Goal: Book appointment/travel/reservation

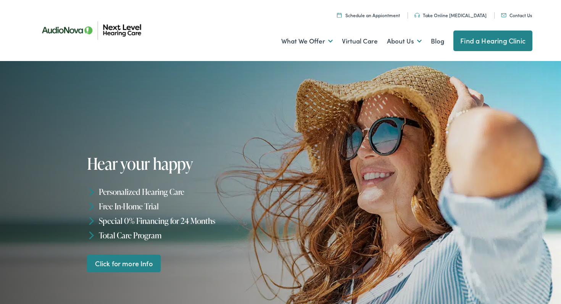
click at [468, 39] on link "Find a Hearing Clinic" at bounding box center [492, 41] width 79 height 21
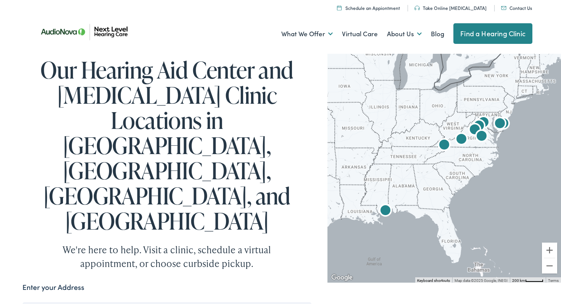
type input "Lake Ridge, Virginia"
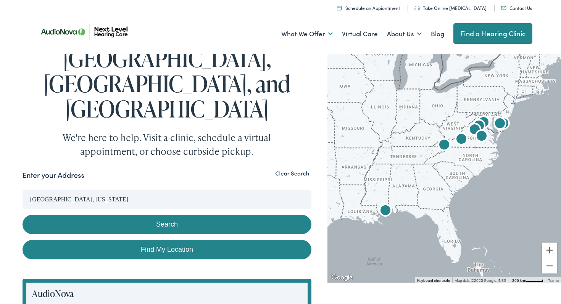
scroll to position [114, 0]
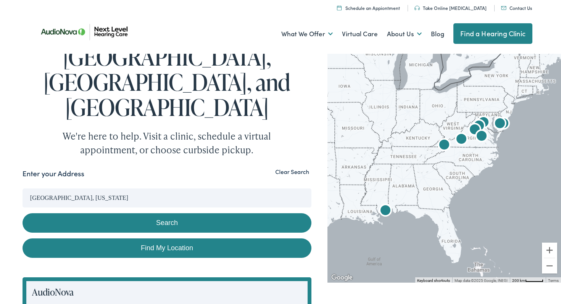
click at [183, 213] on button "Search" at bounding box center [167, 222] width 289 height 19
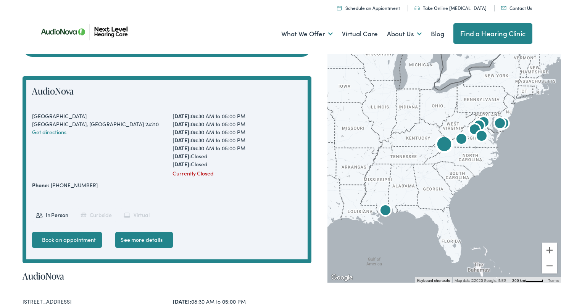
scroll to position [312, 0]
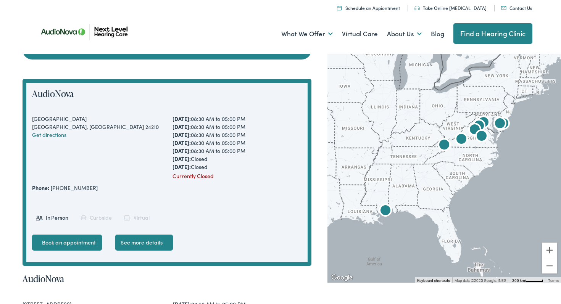
click at [475, 127] on img "AudioNova" at bounding box center [474, 130] width 18 height 18
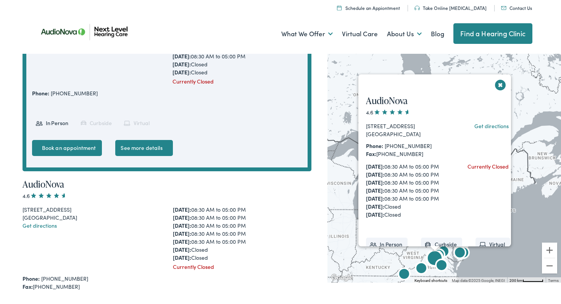
scroll to position [408, 0]
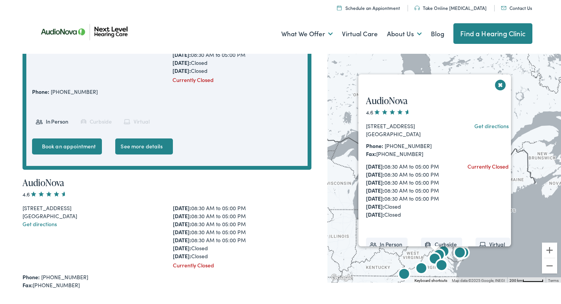
click at [441, 251] on img "AudioNova" at bounding box center [434, 260] width 18 height 18
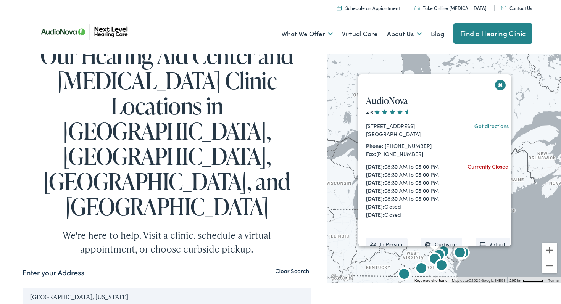
scroll to position [0, 0]
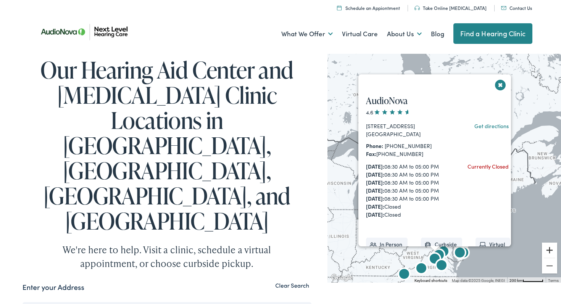
click at [551, 252] on button "Zoom in" at bounding box center [549, 250] width 15 height 15
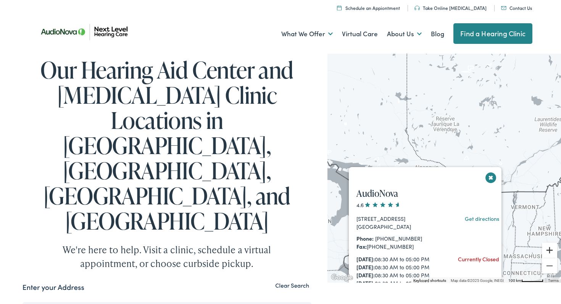
click at [551, 252] on button "Zoom in" at bounding box center [549, 250] width 15 height 15
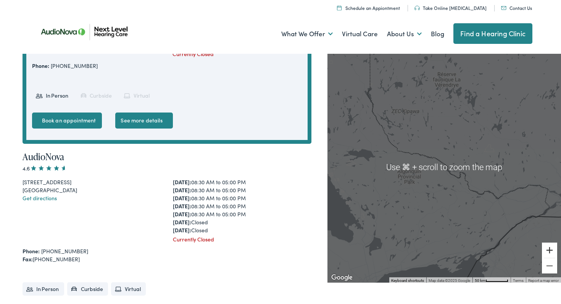
scroll to position [441, 0]
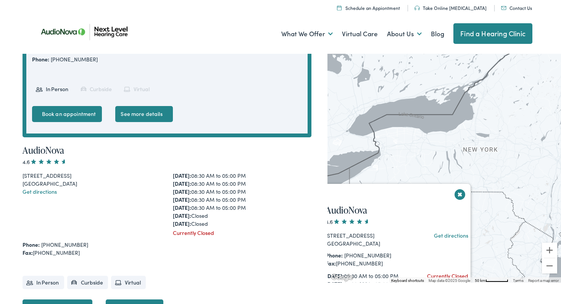
drag, startPoint x: 470, startPoint y: 207, endPoint x: 461, endPoint y: 36, distance: 171.5
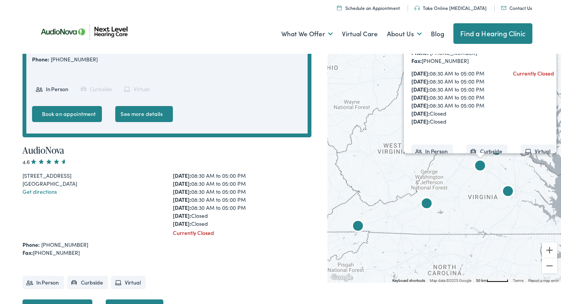
drag, startPoint x: 450, startPoint y: 151, endPoint x: 534, endPoint y: -51, distance: 219.0
click at [481, 188] on div "AudioNova 4.6 3315 Berkmar Drive, Suite 2B Charlottesville, VA 22901 Get direct…" at bounding box center [443, 166] width 233 height 231
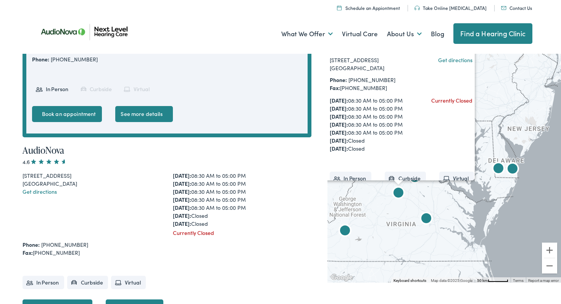
drag, startPoint x: 506, startPoint y: 211, endPoint x: 423, endPoint y: 248, distance: 90.8
click at [423, 248] on div "AudioNova 4.6 3315 Berkmar Drive, Suite 2B Charlottesville, VA 22901 Get direct…" at bounding box center [443, 166] width 233 height 231
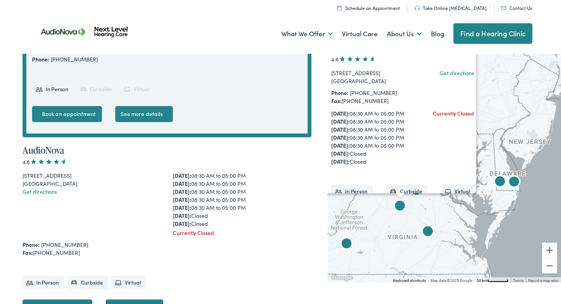
click at [472, 201] on div "AudioNova 4.6 3315 Berkmar Drive, Suite 2B Charlottesville, VA 22901 Get direct…" at bounding box center [443, 166] width 233 height 231
click at [418, 196] on img "AudioNova" at bounding box center [416, 191] width 18 height 18
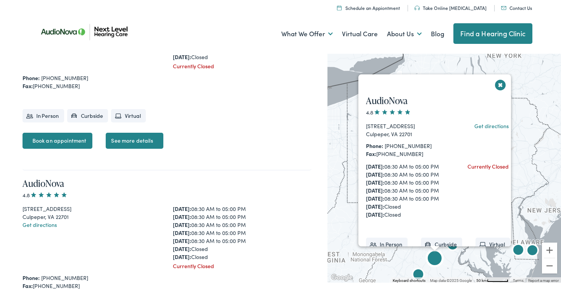
scroll to position [608, 0]
click at [452, 248] on img "AudioNova" at bounding box center [452, 245] width 18 height 18
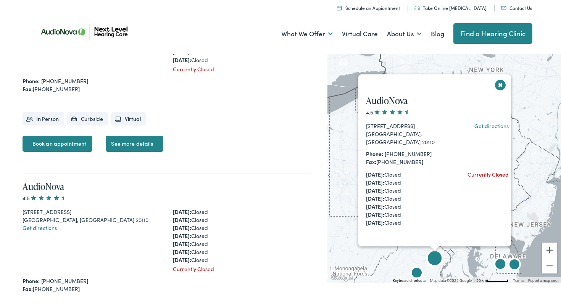
scroll to position [807, 0]
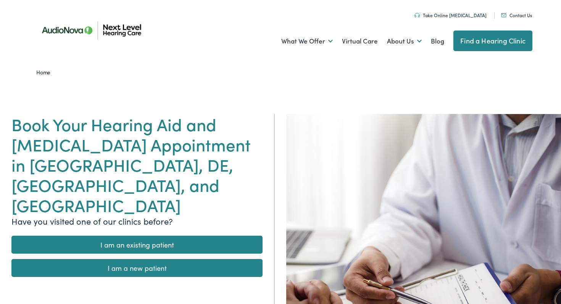
click at [105, 259] on link "I am a new patient" at bounding box center [136, 268] width 251 height 18
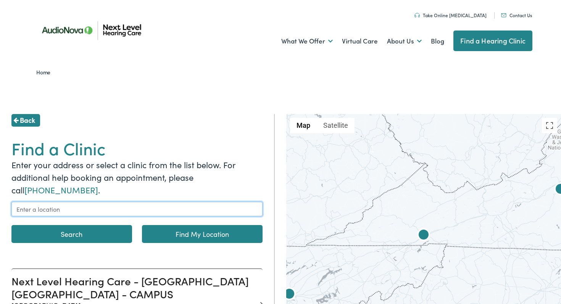
click at [108, 211] on input "text" at bounding box center [136, 209] width 251 height 14
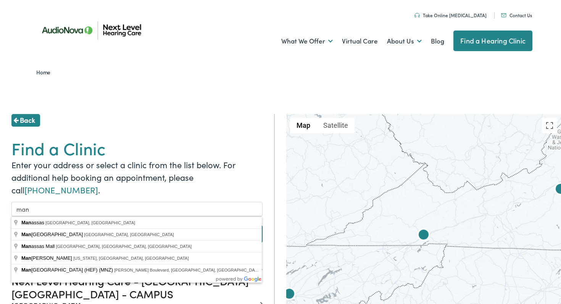
type input "Manassas, VA, USA"
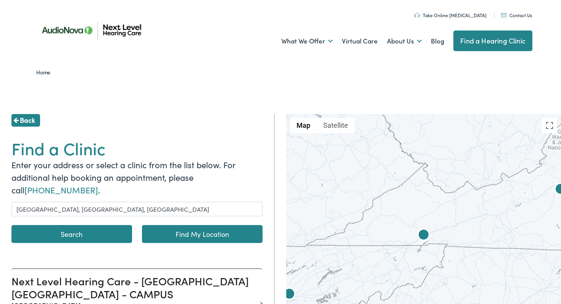
click at [110, 232] on button "Search" at bounding box center [71, 234] width 121 height 18
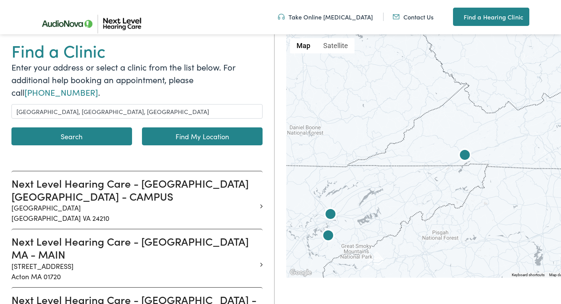
scroll to position [77, 0]
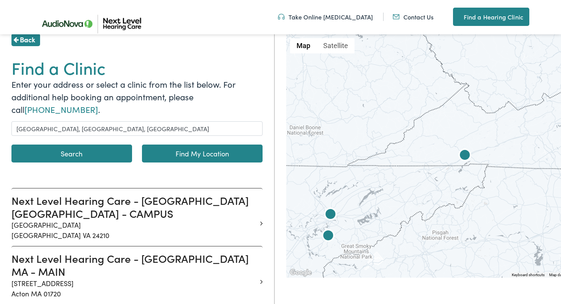
click at [80, 155] on button "Search" at bounding box center [71, 154] width 121 height 18
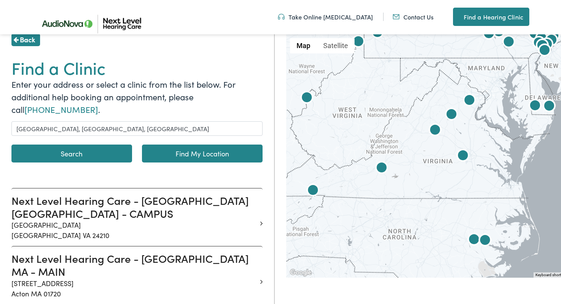
drag, startPoint x: 518, startPoint y: 142, endPoint x: 440, endPoint y: 163, distance: 80.6
click at [440, 163] on div at bounding box center [464, 155] width 357 height 243
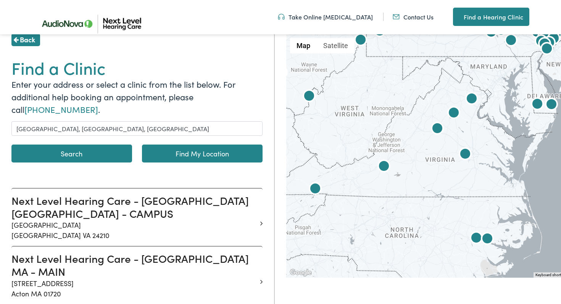
click at [470, 100] on img at bounding box center [471, 99] width 18 height 18
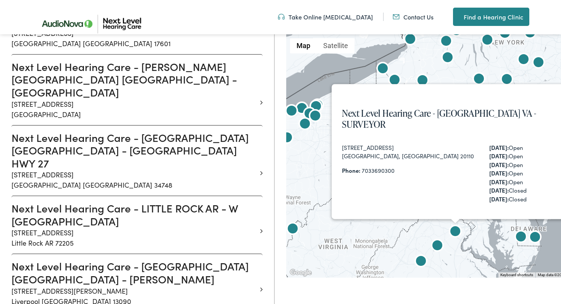
scroll to position [6153, 0]
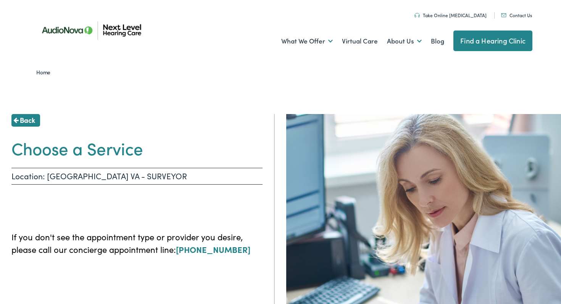
click at [83, 254] on p "If you don't see the appointment type or provider you desire, please call our c…" at bounding box center [136, 242] width 251 height 25
click at [166, 240] on p "If you don't see the appointment type or provider you desire, please call our c…" at bounding box center [136, 242] width 251 height 25
click at [129, 172] on p "Location: MANASSAS VA - SURVEYOR" at bounding box center [136, 176] width 251 height 17
click at [123, 150] on h1 "Choose a Service" at bounding box center [136, 148] width 251 height 20
drag, startPoint x: 119, startPoint y: 183, endPoint x: 133, endPoint y: 196, distance: 18.9
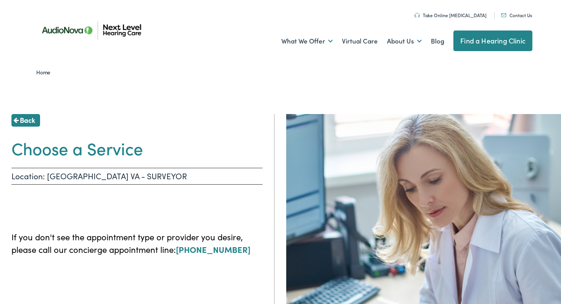
click at [119, 184] on p "Location: MANASSAS VA - SURVEYOR" at bounding box center [136, 176] width 251 height 17
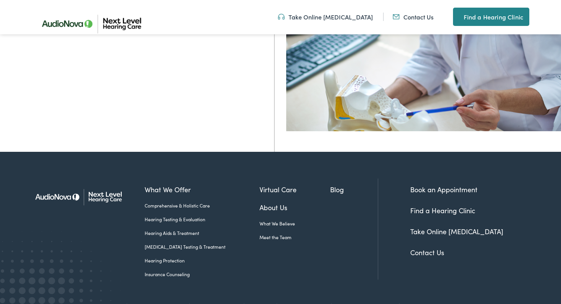
scroll to position [283, 0]
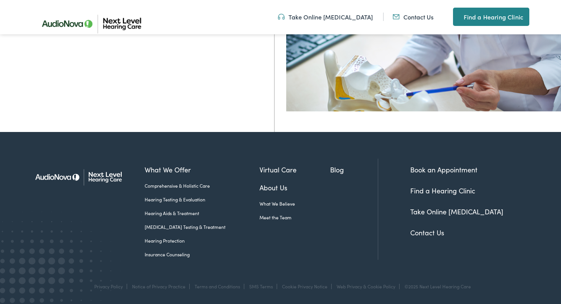
click at [162, 200] on link "Hearing Testing & Evaluation" at bounding box center [202, 199] width 115 height 7
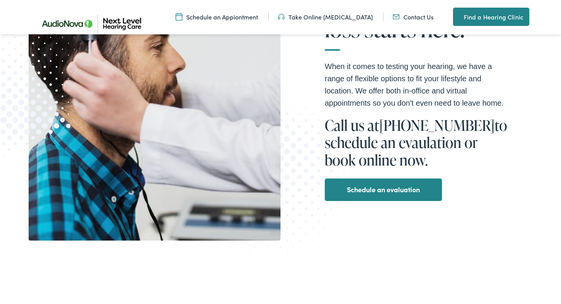
scroll to position [213, 0]
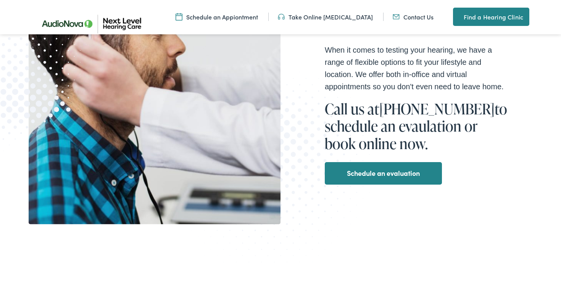
click at [388, 172] on link "Schedule an evaluation" at bounding box center [383, 173] width 73 height 12
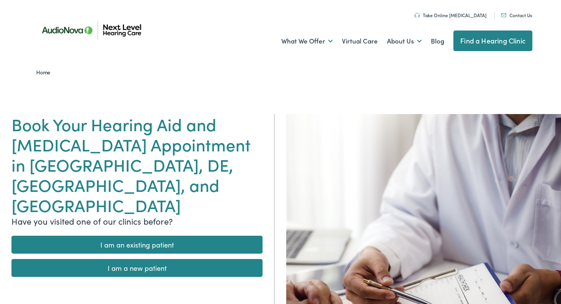
click at [185, 259] on link "I am a new patient" at bounding box center [136, 268] width 251 height 18
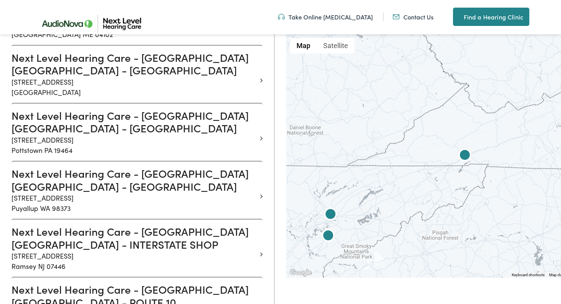
scroll to position [9581, 0]
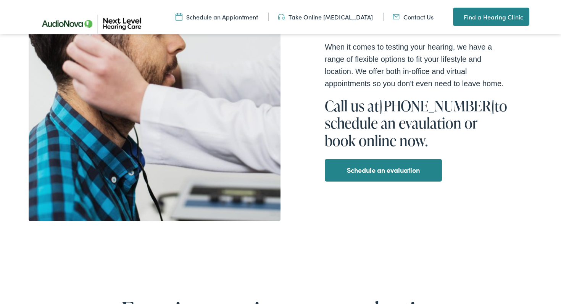
scroll to position [213, 0]
